Goal: Information Seeking & Learning: Check status

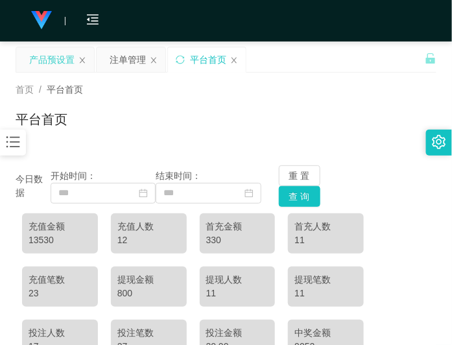
click at [49, 66] on div "产品预设置" at bounding box center [51, 59] width 45 height 25
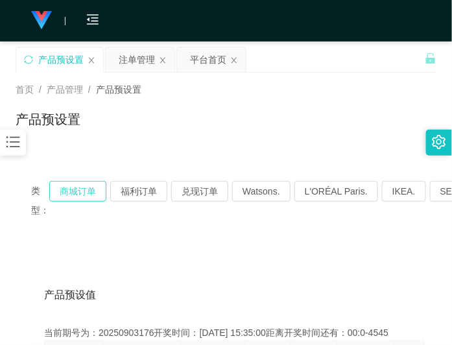
click at [76, 197] on button "商城订单" at bounding box center [77, 191] width 57 height 21
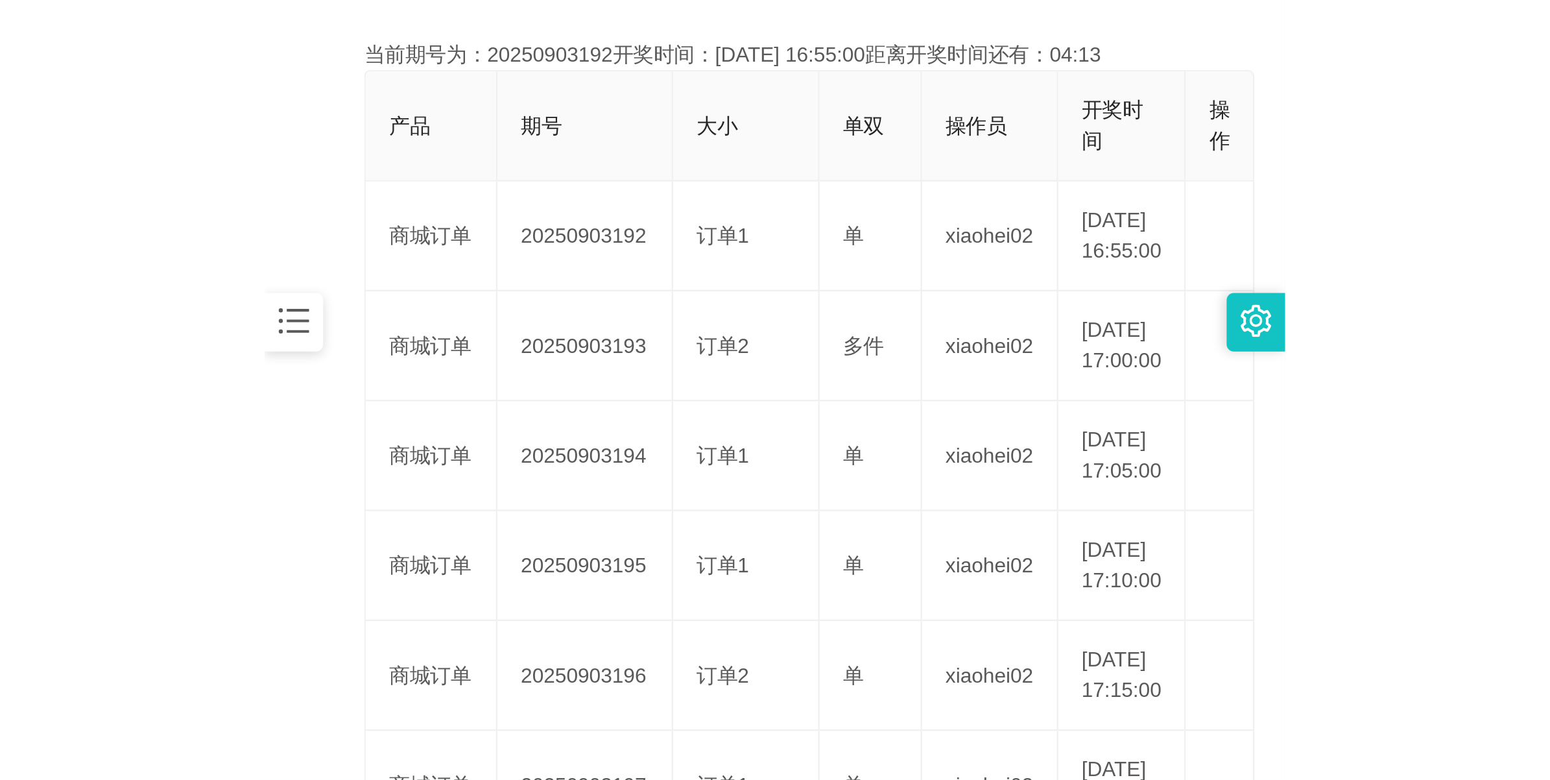
scroll to position [324, 0]
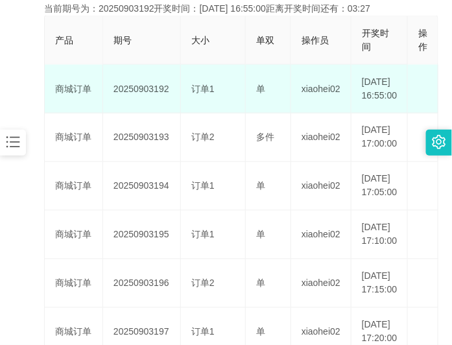
click at [149, 95] on td "20250903192" at bounding box center [142, 89] width 78 height 49
copy td "20250903192"
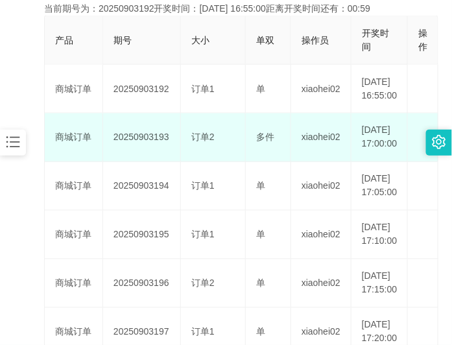
click at [154, 156] on td "20250903193" at bounding box center [142, 137] width 78 height 49
copy td "20250903193"
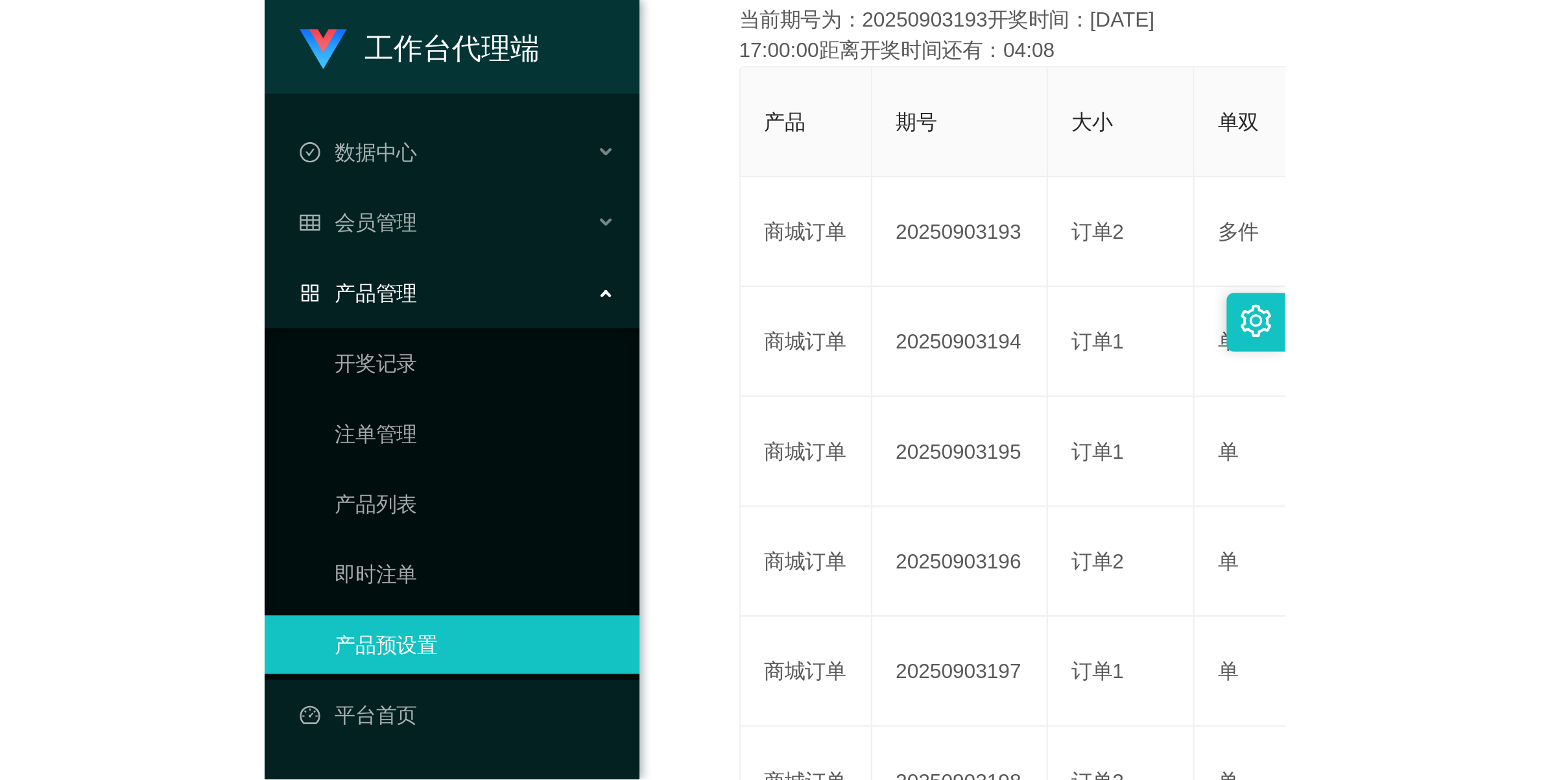
scroll to position [47, 0]
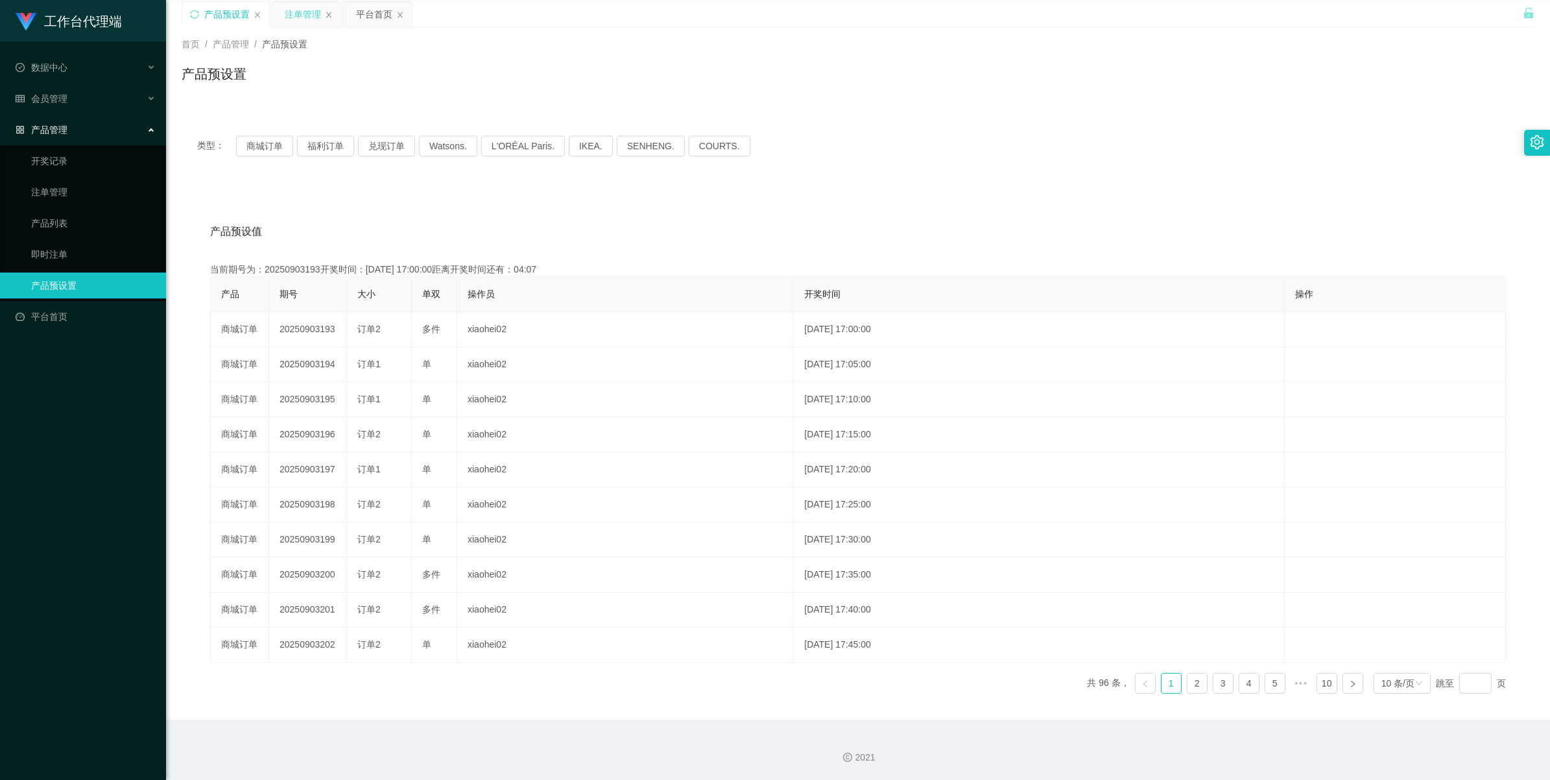
click at [304, 12] on div "注单管理" at bounding box center [303, 14] width 36 height 25
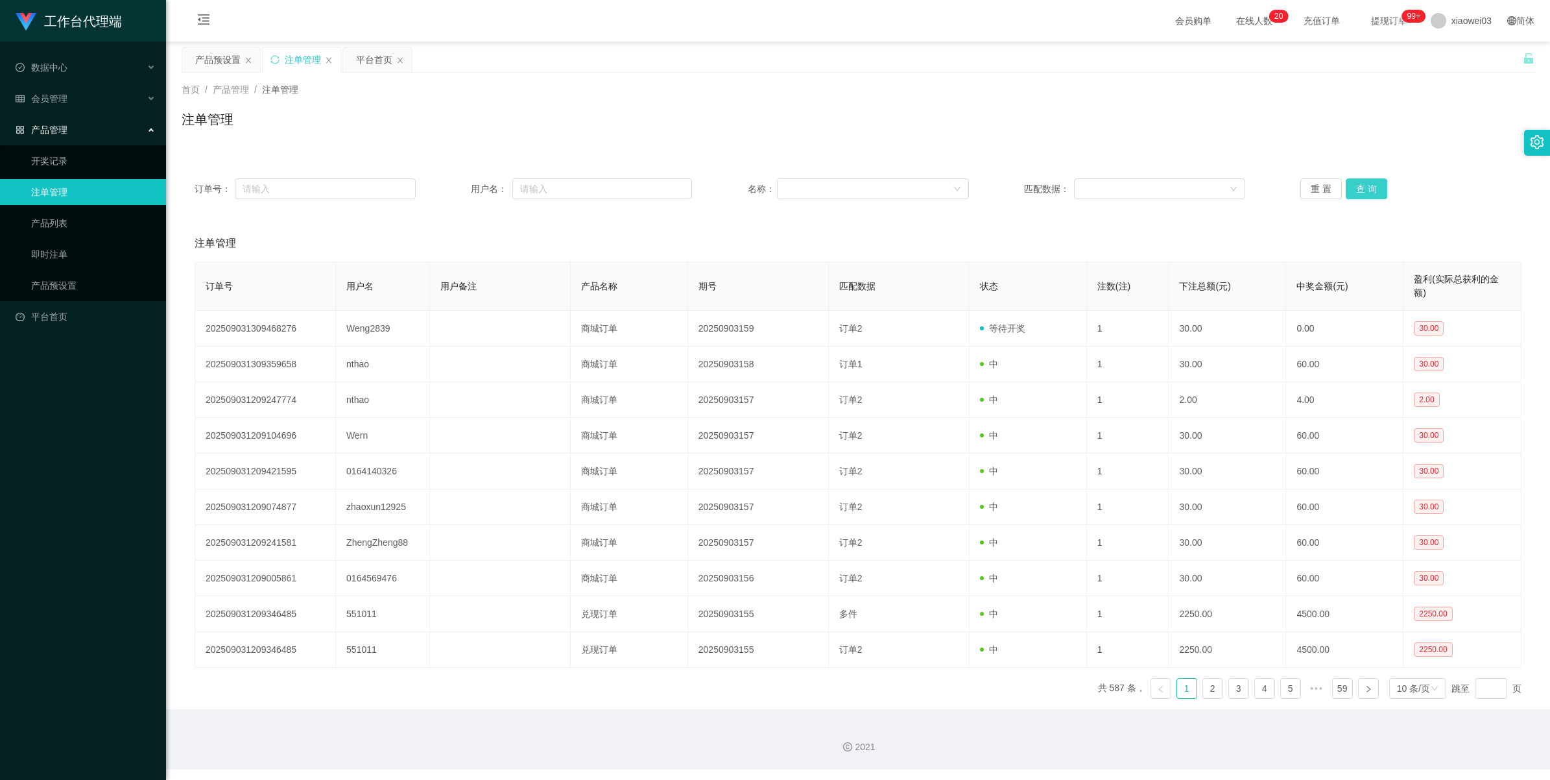
click at [451, 195] on button "查 询" at bounding box center [1367, 188] width 42 height 21
click at [451, 189] on button "查 询" at bounding box center [1367, 188] width 42 height 21
click at [451, 189] on div "重 置 查 询" at bounding box center [1410, 188] width 221 height 21
click at [451, 189] on button "查 询" at bounding box center [1367, 188] width 42 height 21
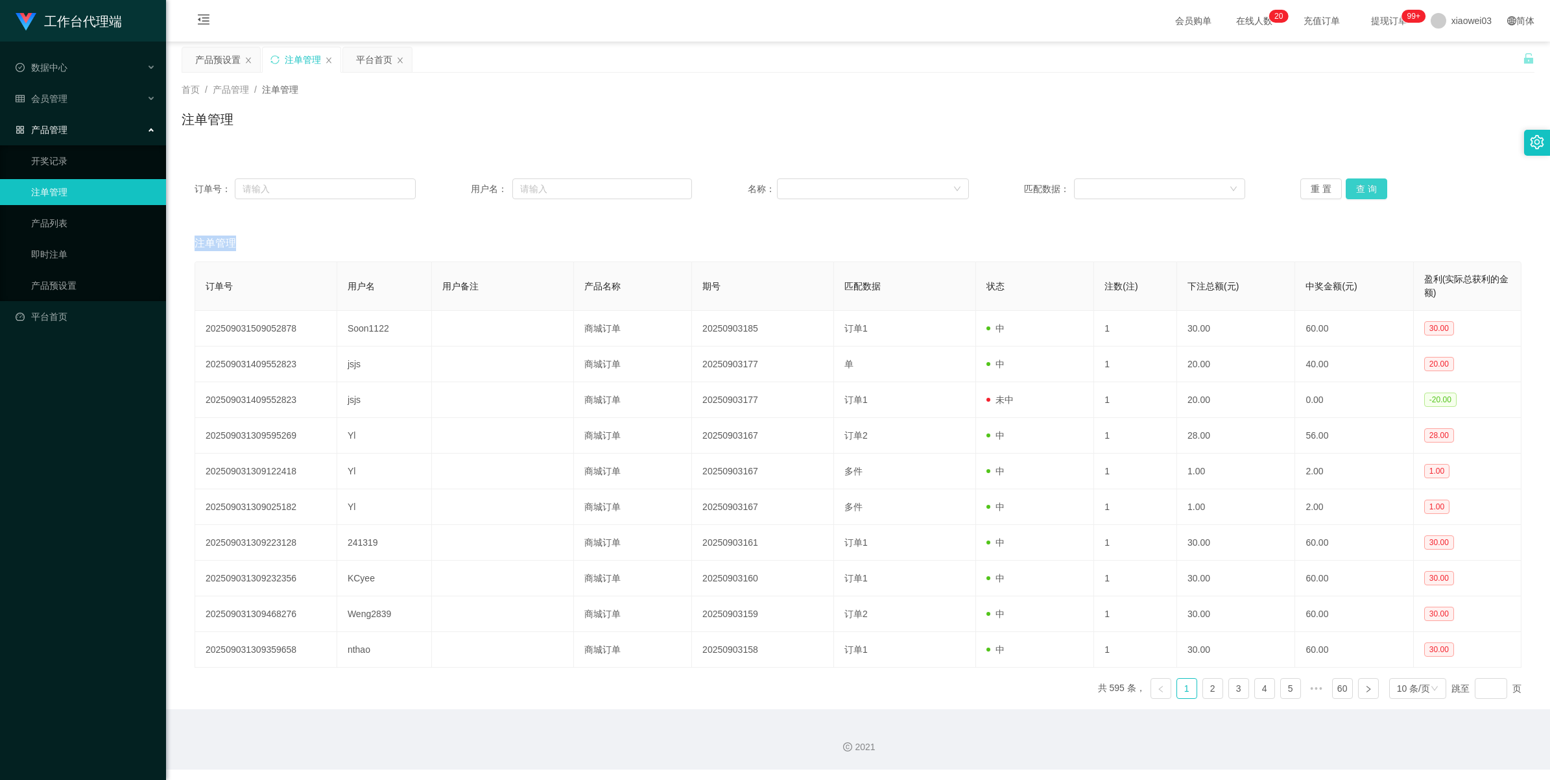
click at [451, 189] on div "重 置 查 询" at bounding box center [1410, 188] width 221 height 21
click at [451, 189] on button "查 询" at bounding box center [1367, 188] width 42 height 21
click at [451, 189] on div "重 置 查 询" at bounding box center [1410, 188] width 221 height 21
click at [451, 189] on button "查 询" at bounding box center [1367, 188] width 42 height 21
click at [451, 189] on div "重 置 查 询" at bounding box center [1410, 188] width 221 height 21
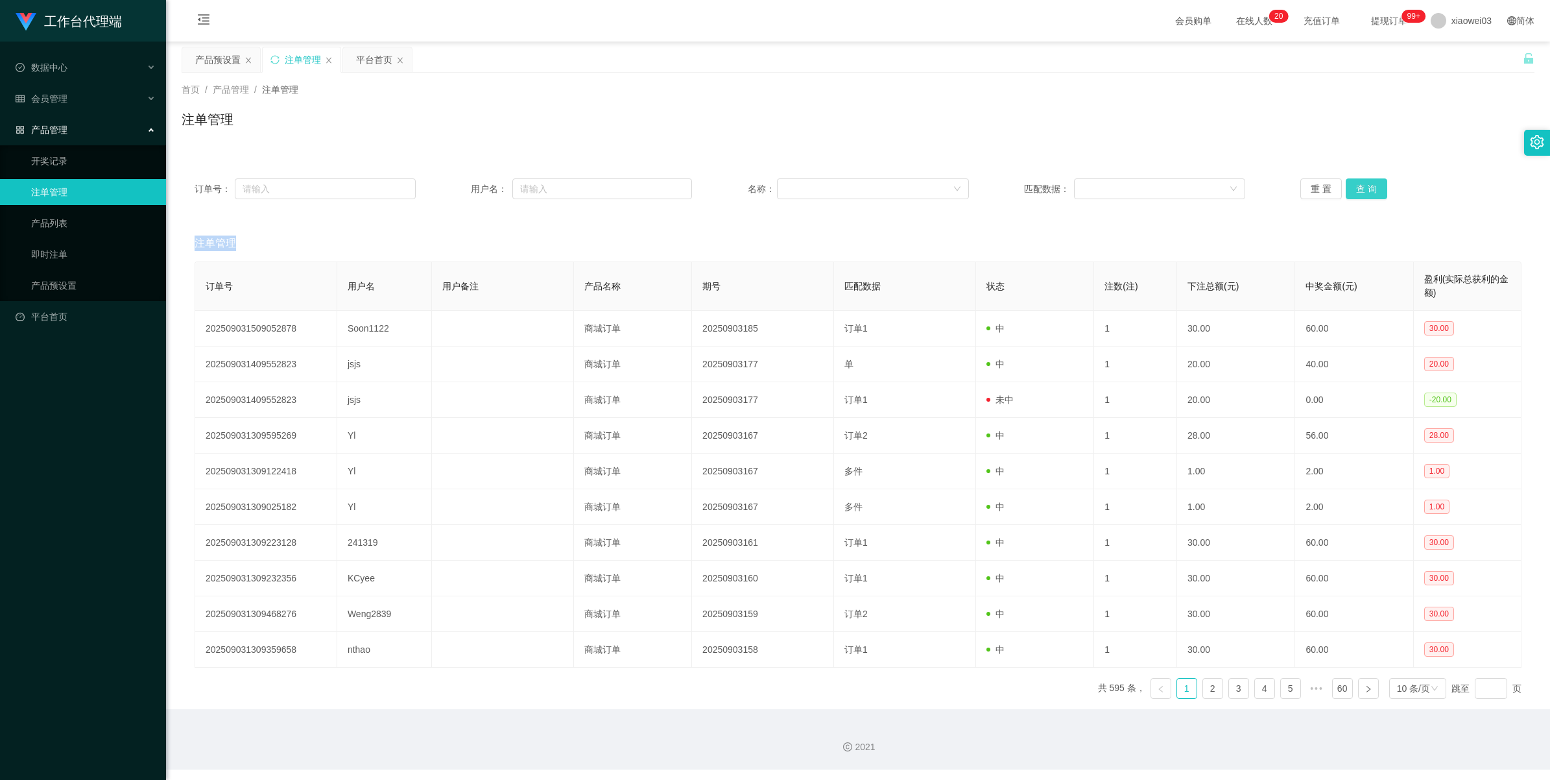
click at [451, 189] on button "查 询" at bounding box center [1367, 188] width 42 height 21
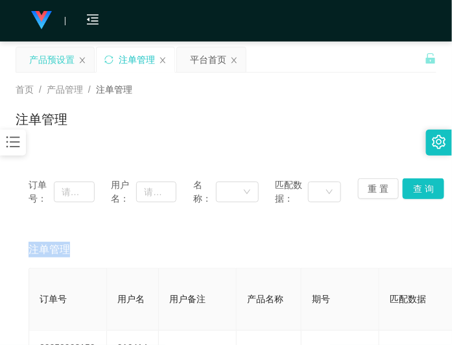
click at [47, 60] on div "产品预设置" at bounding box center [51, 59] width 45 height 25
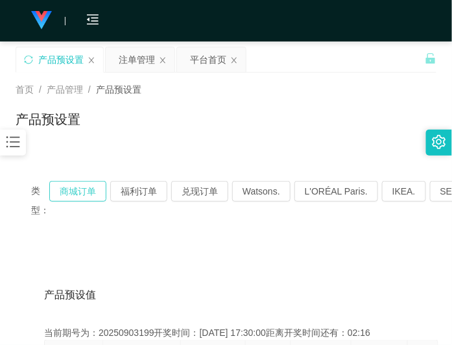
click at [82, 190] on button "商城订单" at bounding box center [77, 191] width 57 height 21
click at [81, 184] on button "商城订单" at bounding box center [77, 191] width 57 height 21
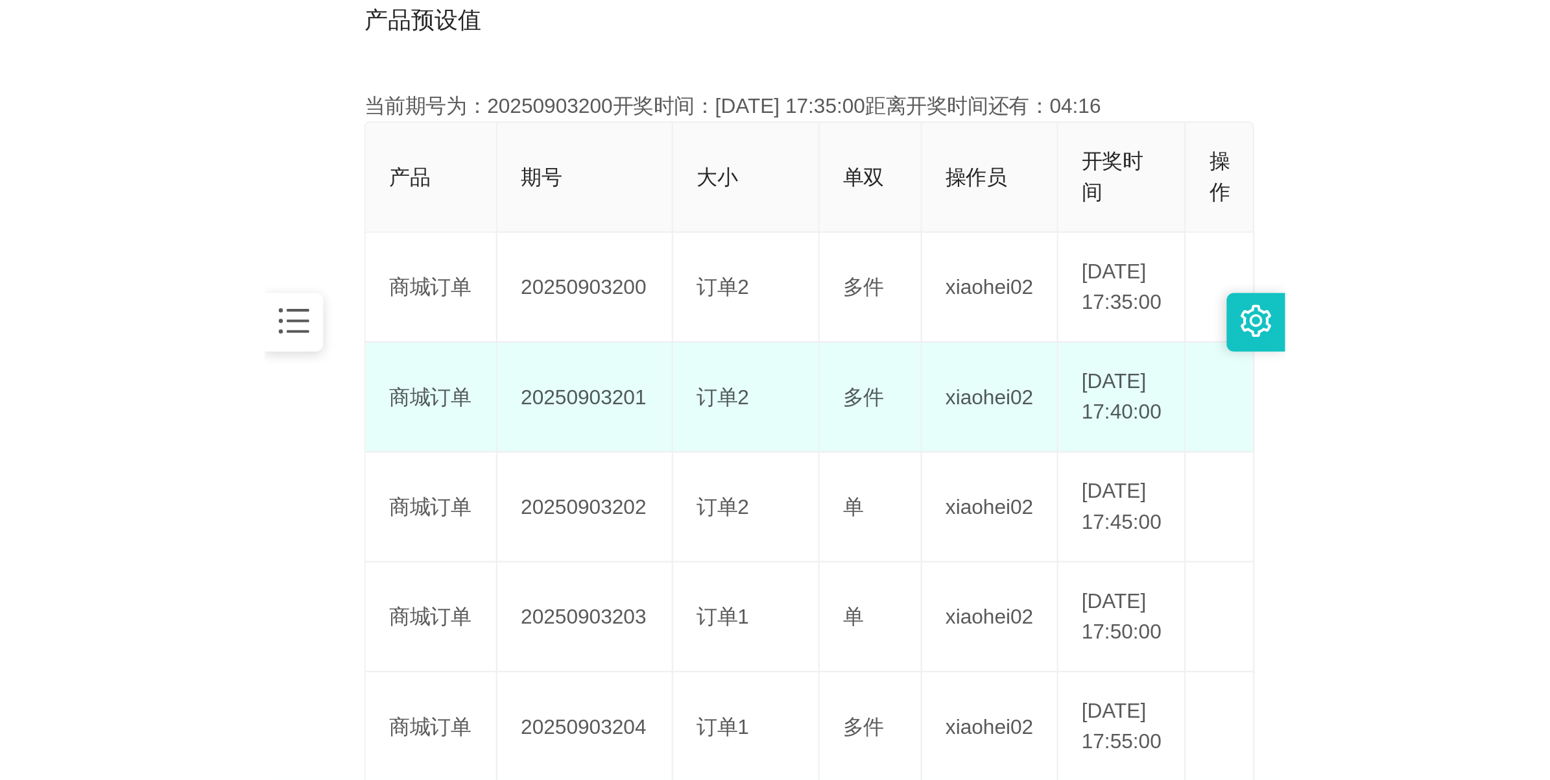
scroll to position [324, 0]
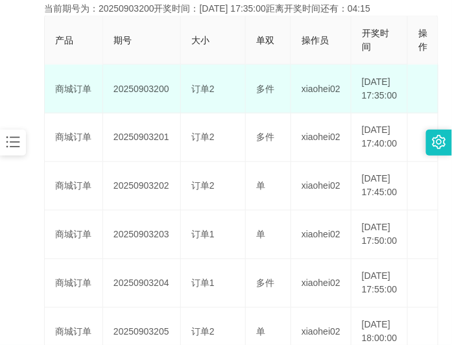
click at [147, 98] on td "20250903200" at bounding box center [142, 89] width 78 height 49
copy td "20250903200"
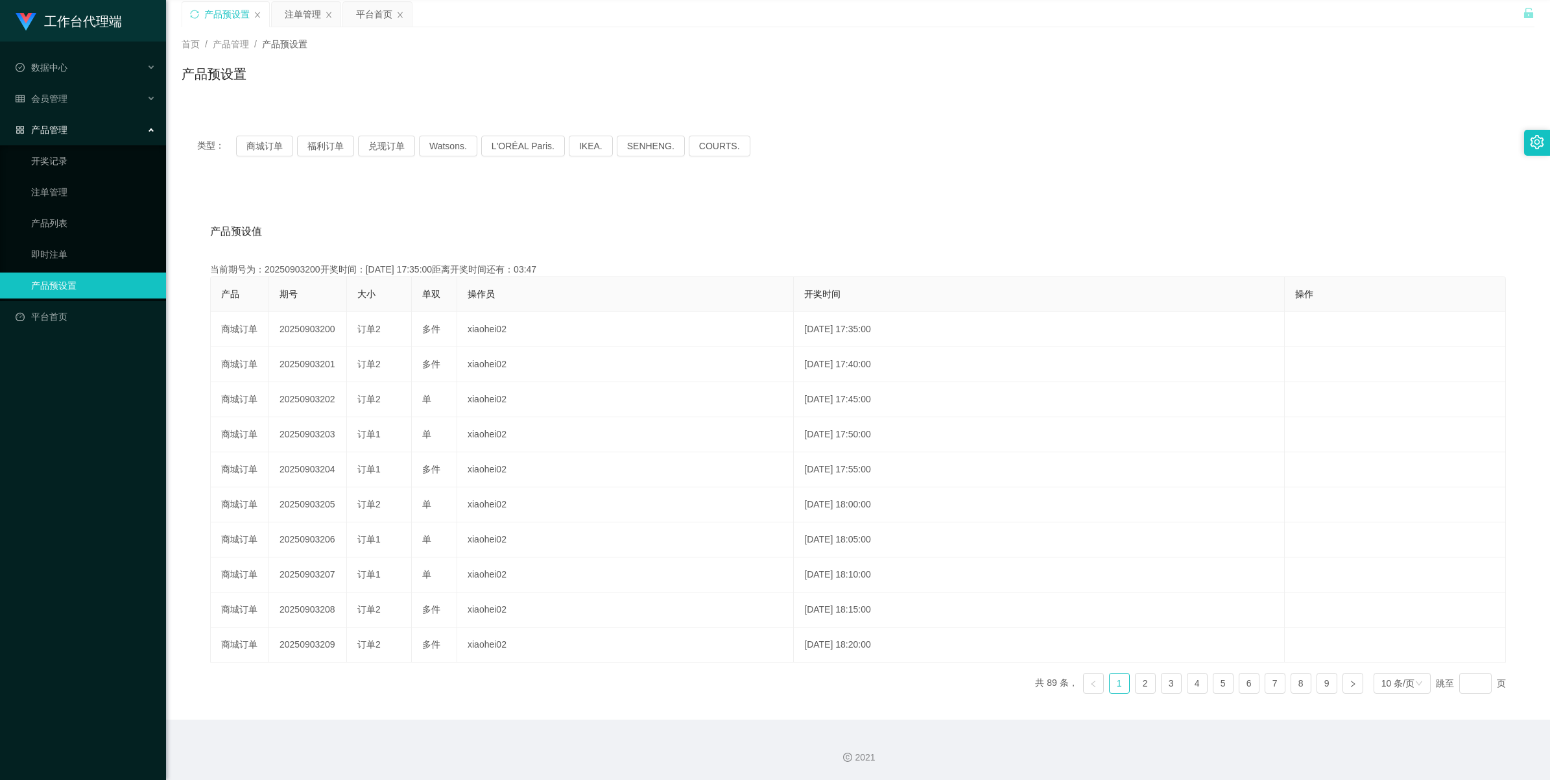
scroll to position [47, 0]
click at [304, 7] on div "注单管理" at bounding box center [303, 14] width 36 height 25
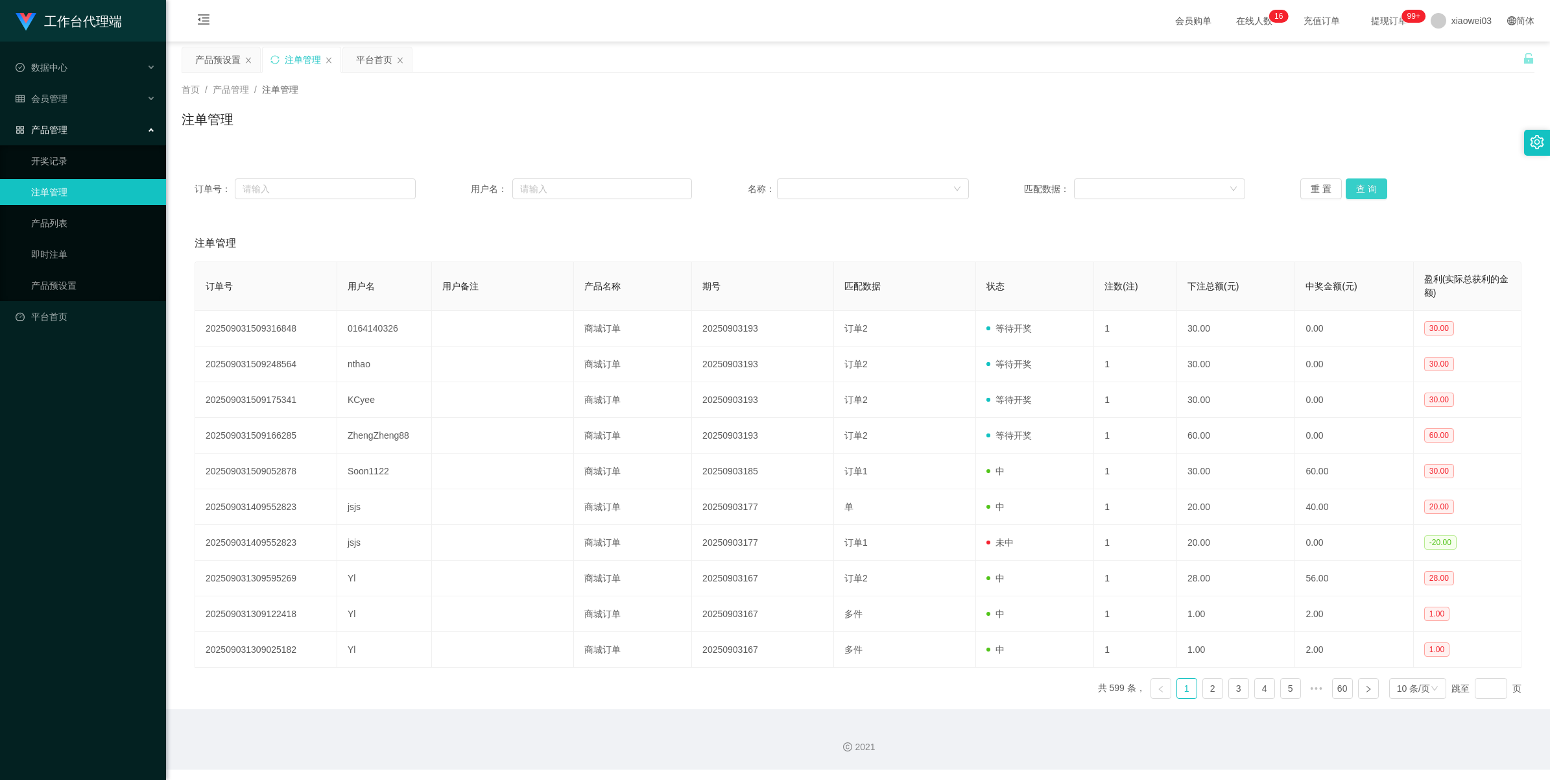
click at [451, 189] on button "查 询" at bounding box center [1367, 188] width 42 height 21
click at [451, 187] on button "查 询" at bounding box center [1367, 188] width 42 height 21
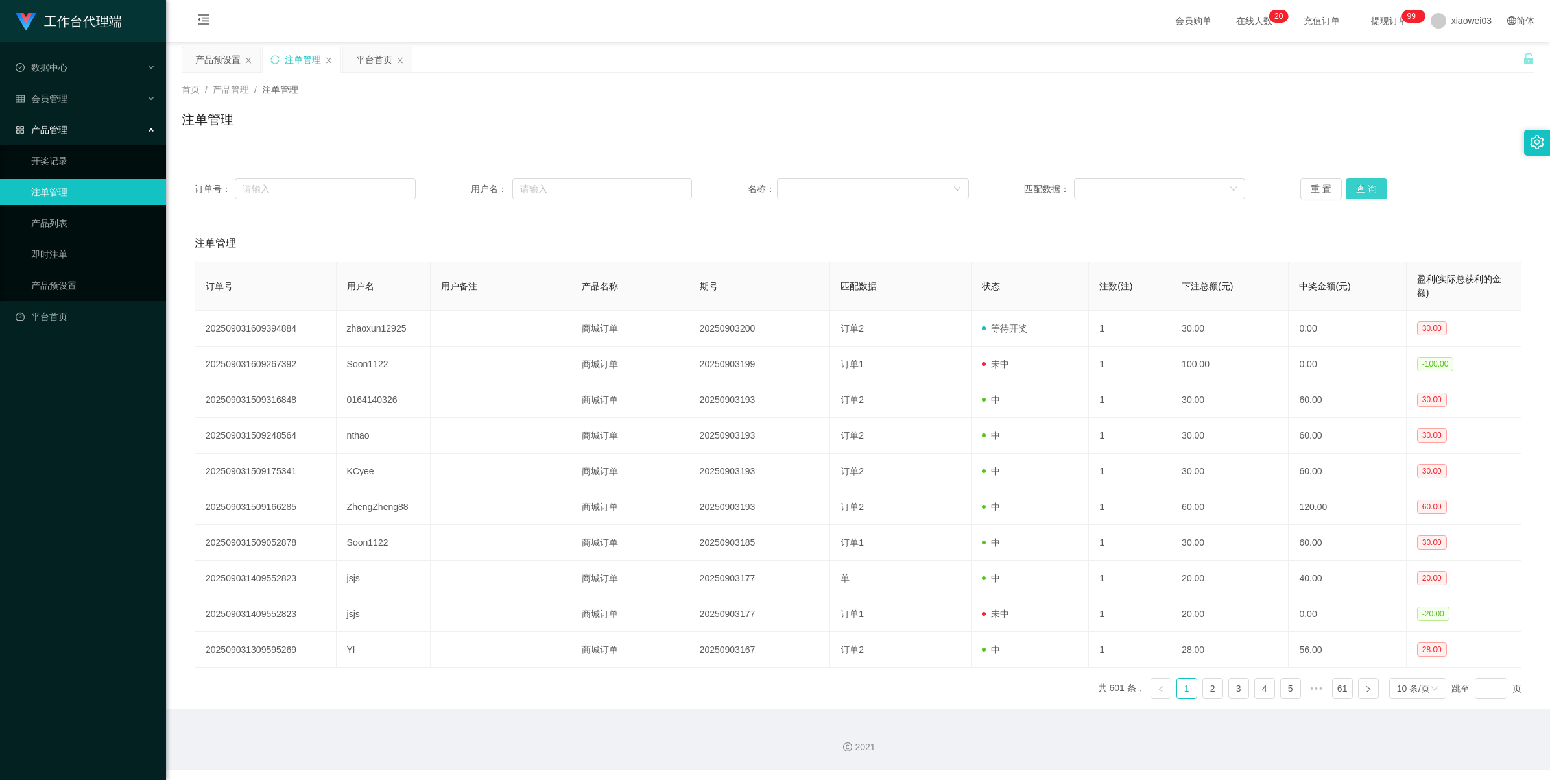
click at [451, 187] on button "查 询" at bounding box center [1367, 188] width 42 height 21
click at [451, 189] on button "查 询" at bounding box center [1367, 188] width 42 height 21
click at [451, 183] on button "查 询" at bounding box center [1367, 188] width 42 height 21
click at [451, 183] on div "重 置 查 询" at bounding box center [1410, 188] width 221 height 21
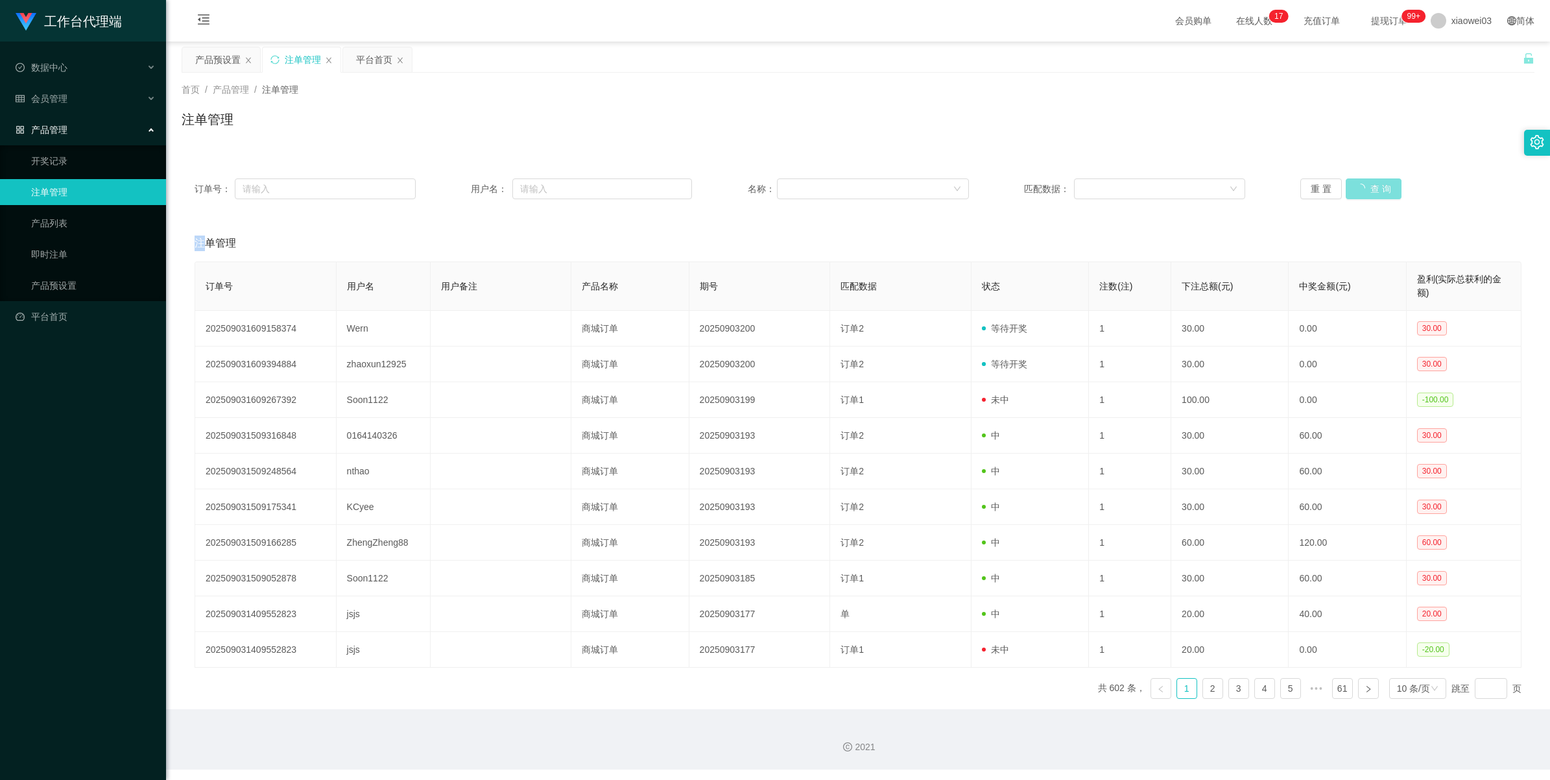
click at [451, 183] on button "查 询" at bounding box center [1374, 188] width 56 height 21
click at [451, 183] on div "重 置 查 询" at bounding box center [1410, 188] width 221 height 21
click at [451, 183] on button "查 询" at bounding box center [1374, 188] width 56 height 21
click at [451, 183] on div "重 置 查 询" at bounding box center [1410, 188] width 221 height 21
click at [451, 183] on button "查 询" at bounding box center [1374, 188] width 56 height 21
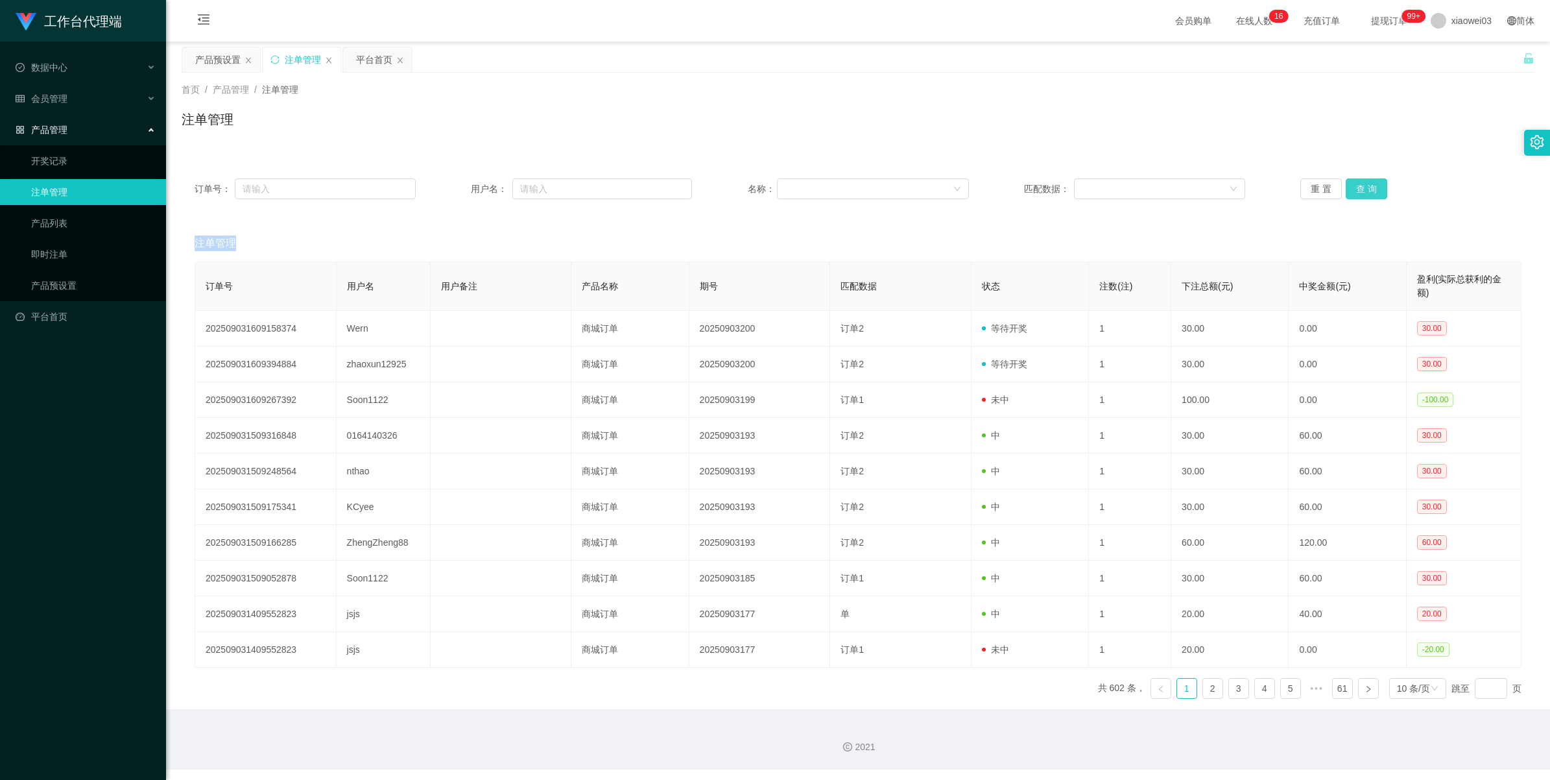
click at [451, 190] on button "查 询" at bounding box center [1367, 188] width 42 height 21
click at [451, 191] on button "查 询" at bounding box center [1367, 188] width 42 height 21
click at [451, 191] on div "重 置 查 询" at bounding box center [1410, 188] width 221 height 21
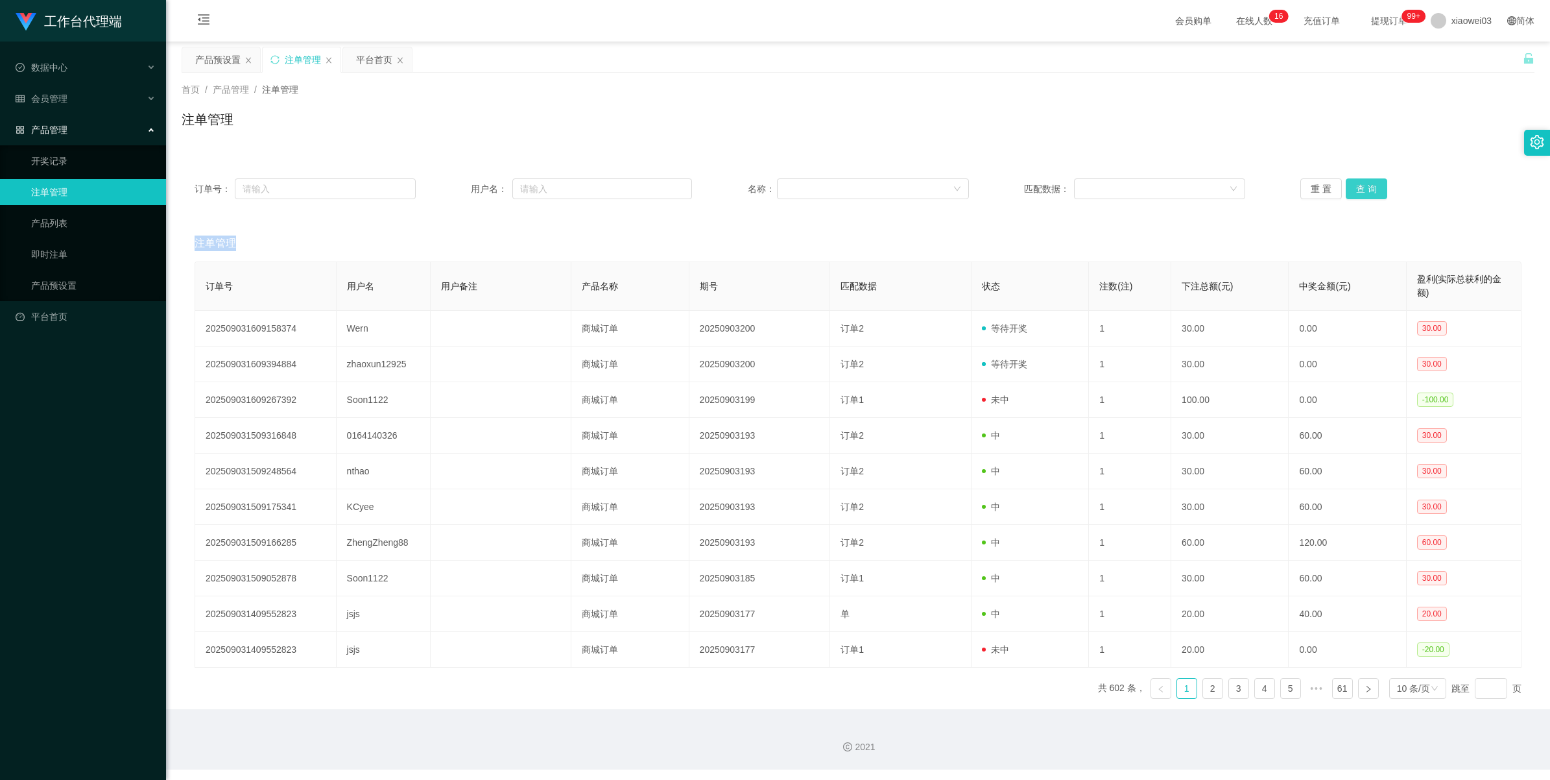
click at [451, 188] on button "查 询" at bounding box center [1367, 188] width 42 height 21
click at [451, 188] on div "重 置 查 询" at bounding box center [1410, 188] width 221 height 21
click at [451, 188] on button "查 询" at bounding box center [1374, 188] width 56 height 21
click at [451, 188] on div "重 置 查 询" at bounding box center [1410, 188] width 221 height 21
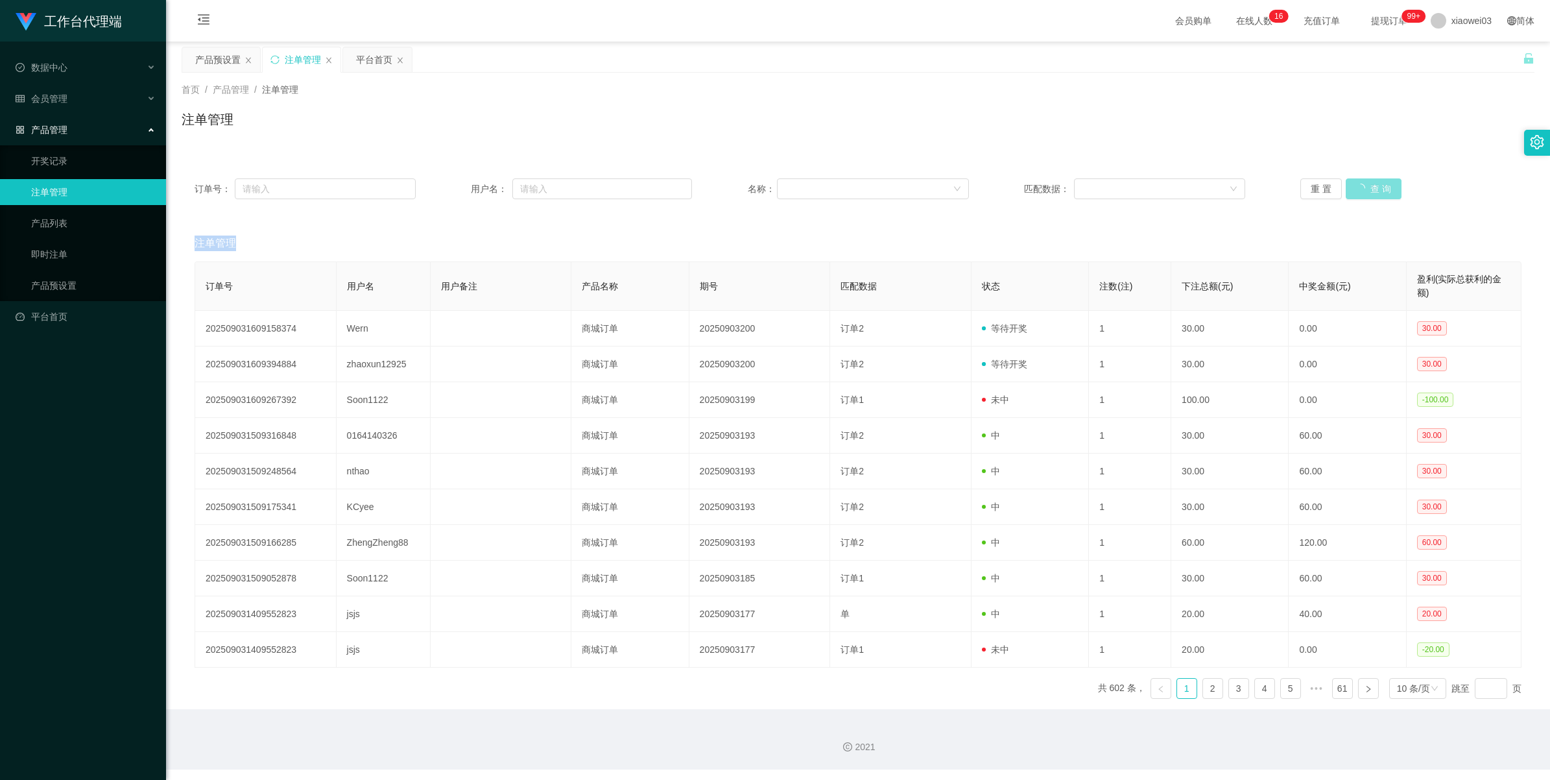
click at [451, 188] on button "查 询" at bounding box center [1374, 188] width 56 height 21
click at [451, 188] on div "重 置 查 询" at bounding box center [1410, 188] width 221 height 21
click at [451, 187] on button "查 询" at bounding box center [1367, 188] width 42 height 21
click at [451, 187] on div "重 置 查 询" at bounding box center [1410, 188] width 221 height 21
click at [451, 187] on button "查 询" at bounding box center [1374, 188] width 56 height 21
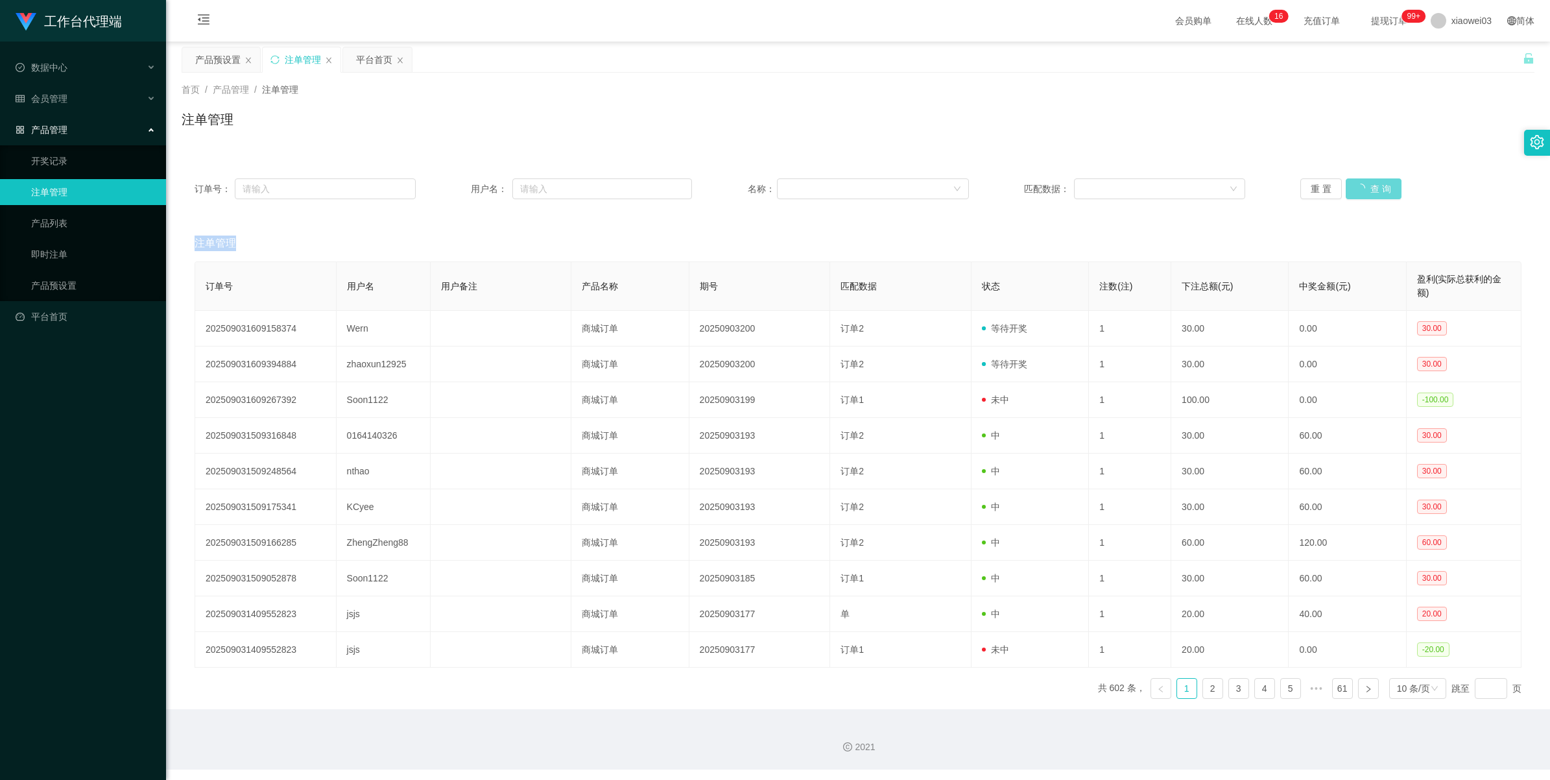
click at [451, 187] on div "重 置 查 询" at bounding box center [1410, 188] width 221 height 21
click at [451, 187] on button "查 询" at bounding box center [1374, 188] width 56 height 21
click at [451, 185] on button "查 询" at bounding box center [1367, 188] width 42 height 21
click at [451, 185] on div "重 置 查 询" at bounding box center [1410, 188] width 221 height 21
click at [451, 185] on button "查 询" at bounding box center [1374, 188] width 56 height 21
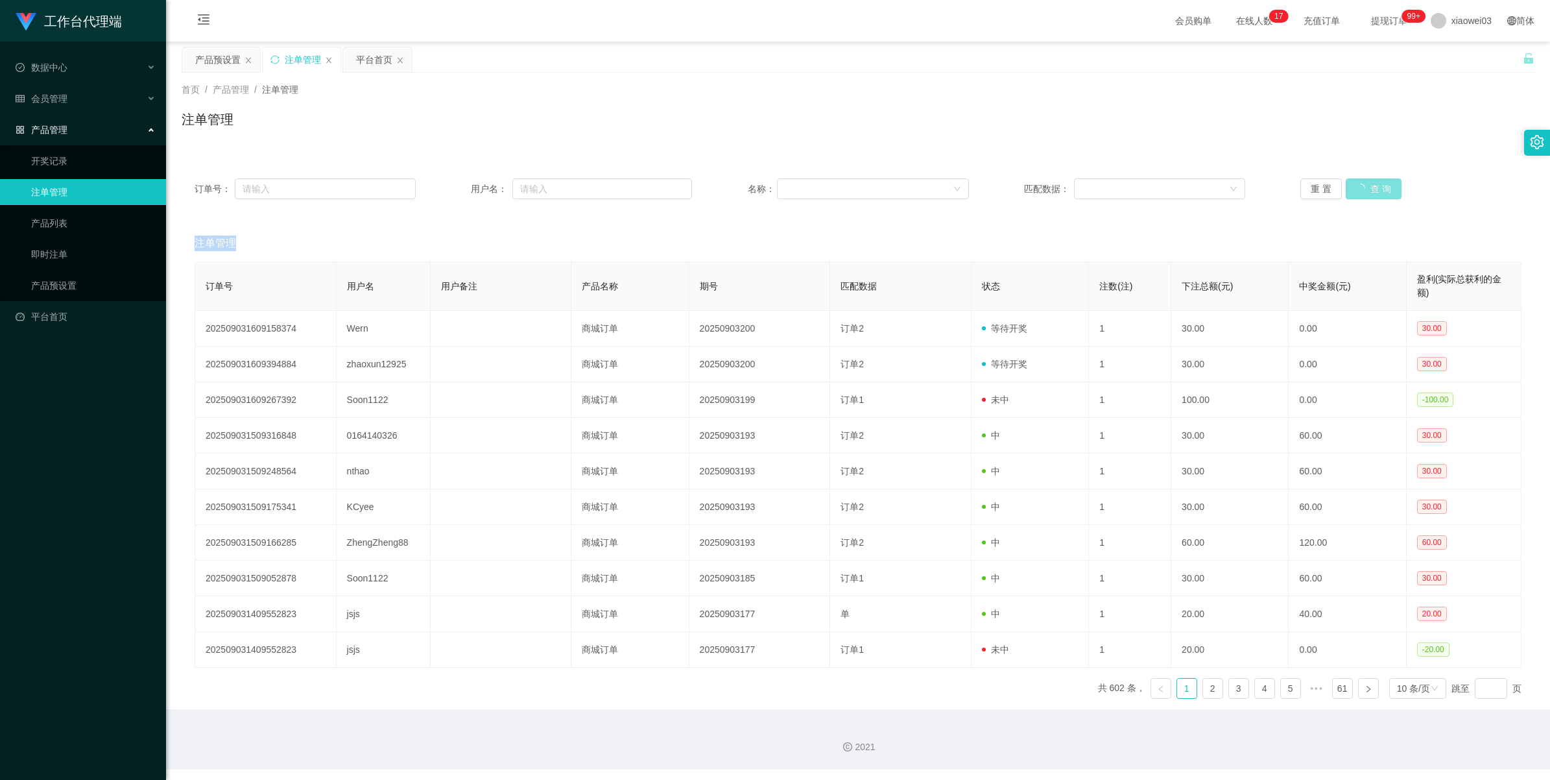
click at [451, 185] on div "重 置 查 询" at bounding box center [1410, 188] width 221 height 21
click at [451, 185] on button "查 询" at bounding box center [1374, 188] width 56 height 21
click at [451, 185] on div "重 置 查 询" at bounding box center [1410, 188] width 221 height 21
click at [229, 56] on div "产品预设置" at bounding box center [217, 59] width 45 height 25
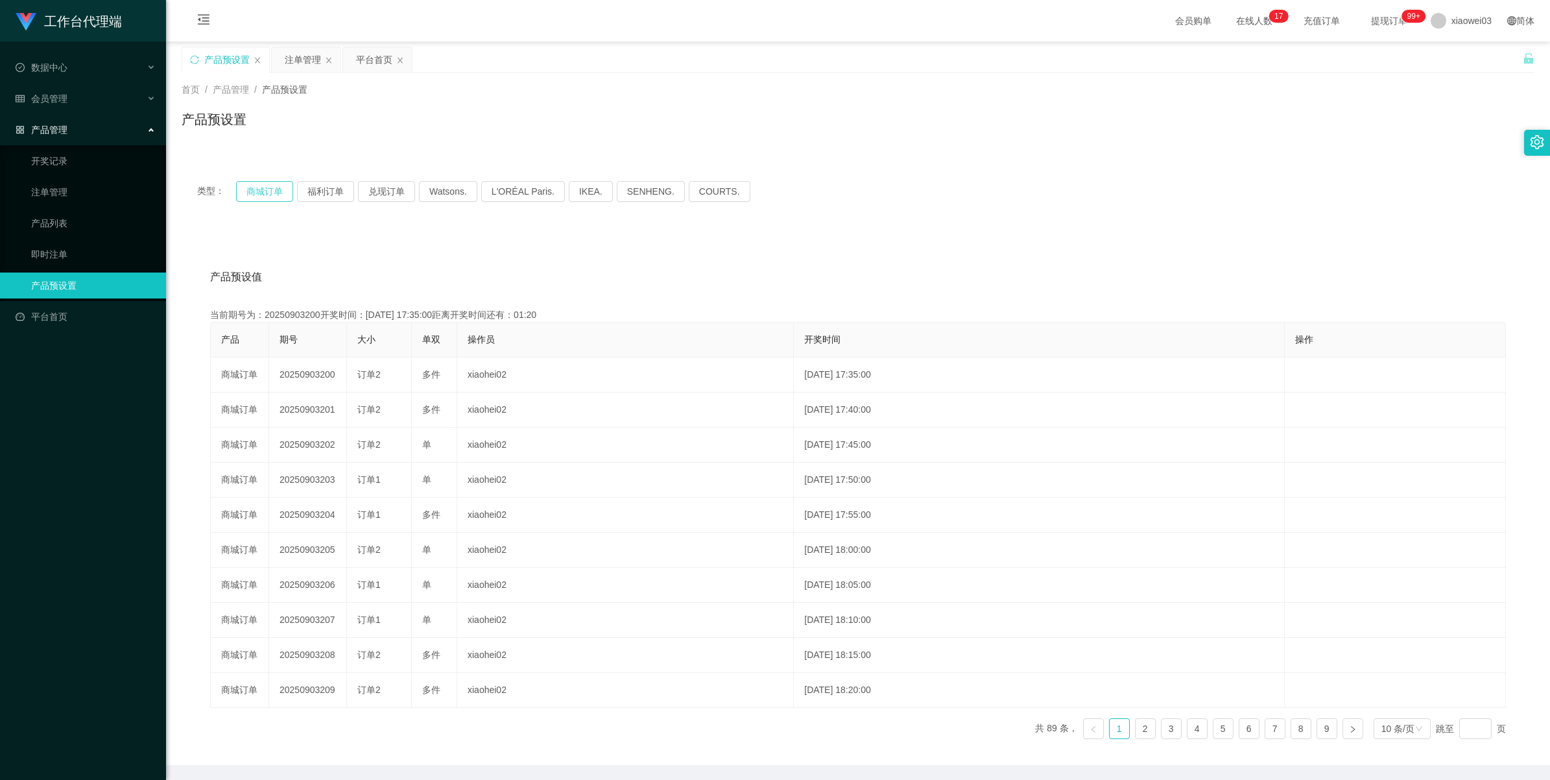
click at [260, 192] on button "商城订单" at bounding box center [264, 191] width 57 height 21
click at [313, 51] on div "注单管理" at bounding box center [303, 59] width 36 height 25
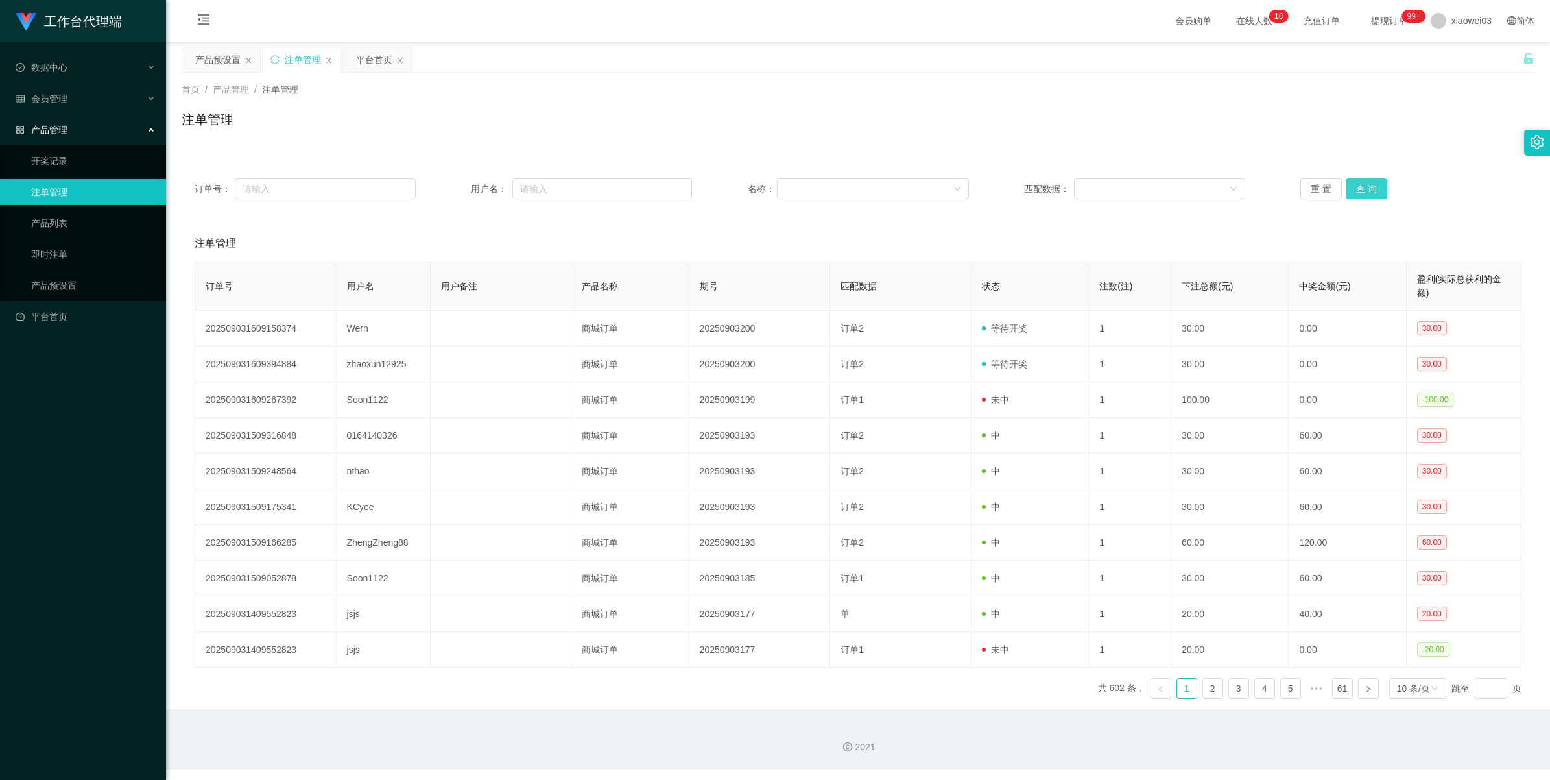
click at [451, 188] on button "查 询" at bounding box center [1367, 188] width 42 height 21
click at [451, 187] on button "查 询" at bounding box center [1367, 188] width 42 height 21
click at [451, 193] on button "查 询" at bounding box center [1367, 188] width 42 height 21
click at [451, 193] on div "重 置 查 询" at bounding box center [1410, 188] width 221 height 21
click at [451, 193] on button "查 询" at bounding box center [1367, 188] width 42 height 21
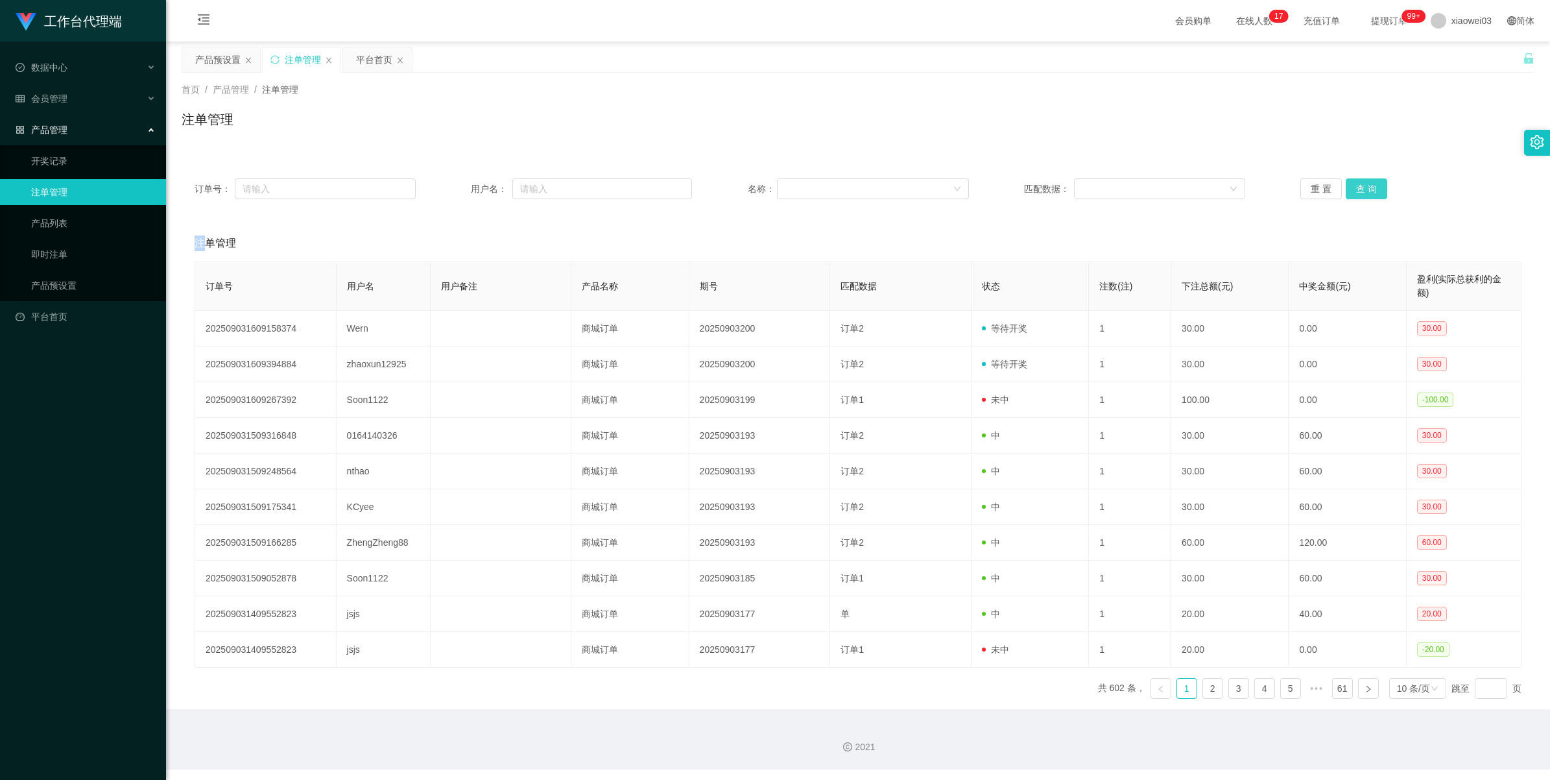
click at [451, 193] on div "重 置 查 询" at bounding box center [1410, 188] width 221 height 21
click at [451, 193] on button "查 询" at bounding box center [1367, 188] width 42 height 21
click at [451, 193] on div "重 置 查 询" at bounding box center [1410, 188] width 221 height 21
click at [451, 193] on button "查 询" at bounding box center [1367, 188] width 42 height 21
click at [451, 193] on div "重 置 查 询" at bounding box center [1410, 188] width 221 height 21
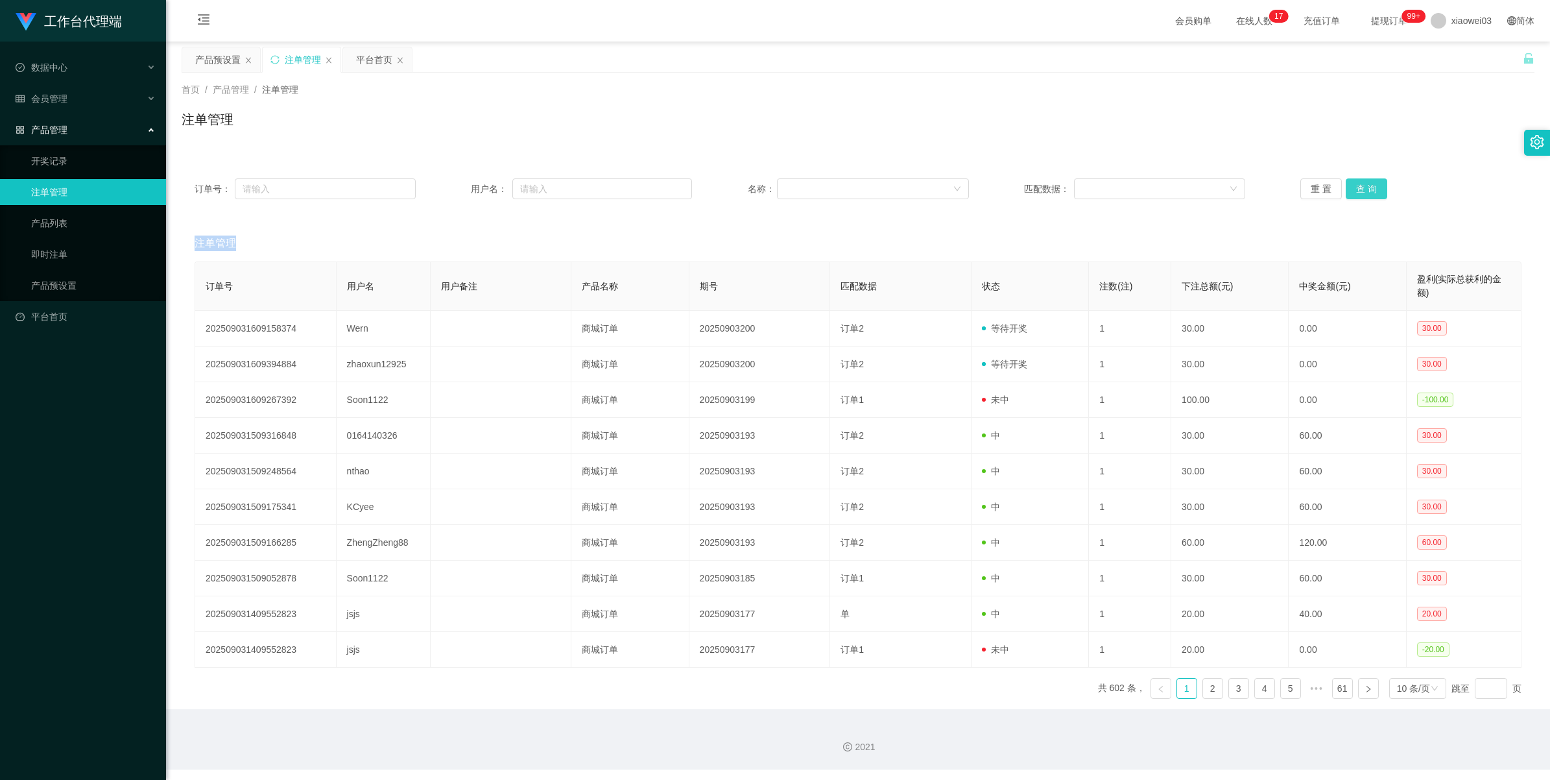
click at [451, 193] on button "查 询" at bounding box center [1367, 188] width 42 height 21
click at [451, 187] on button "查 询" at bounding box center [1367, 188] width 42 height 21
click at [451, 187] on div "重 置 查 询" at bounding box center [1410, 188] width 221 height 21
